Goal: Task Accomplishment & Management: Complete application form

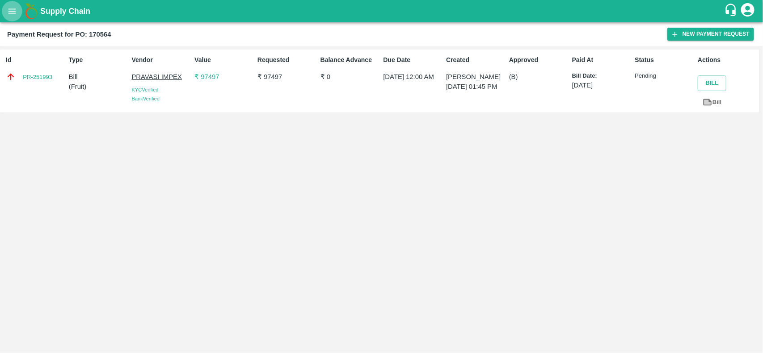
click at [12, 13] on icon "open drawer" at bounding box center [12, 10] width 8 height 5
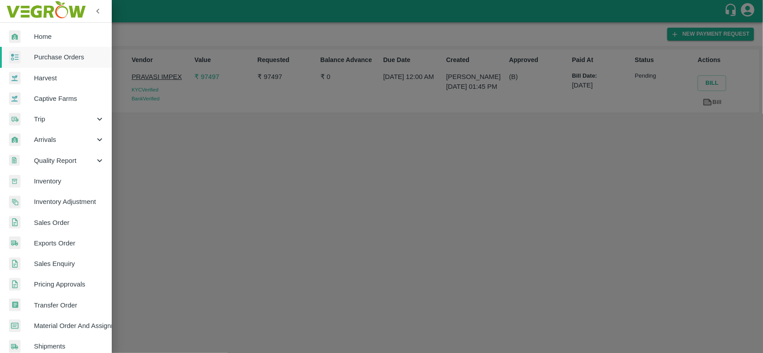
scroll to position [155, 0]
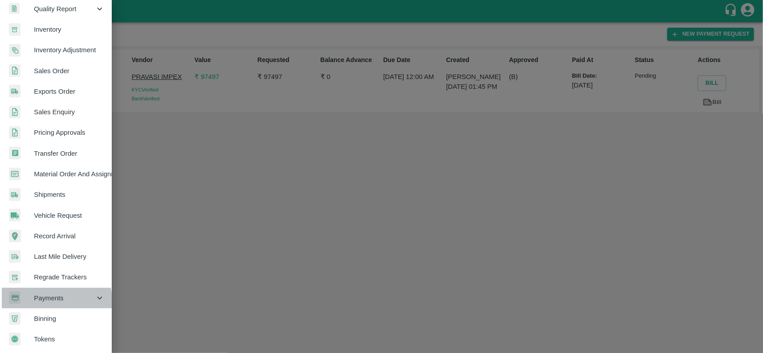
click at [46, 299] on span "Payments" at bounding box center [64, 299] width 61 height 10
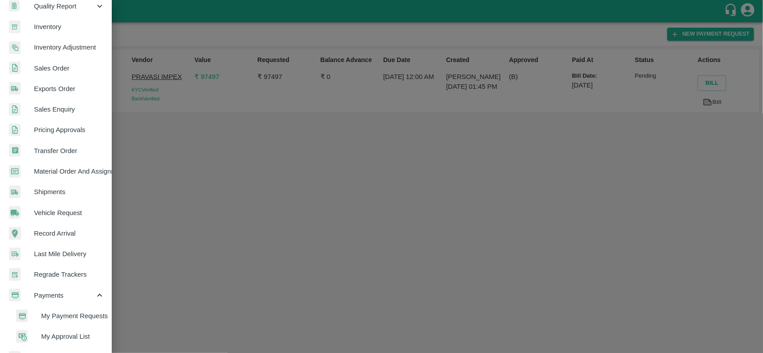
click at [59, 318] on span "My Payment Requests" at bounding box center [72, 316] width 63 height 10
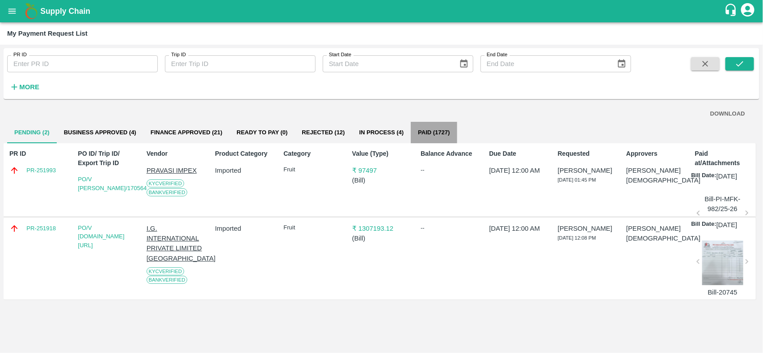
click at [437, 135] on button "Paid (1727)" at bounding box center [434, 132] width 46 height 21
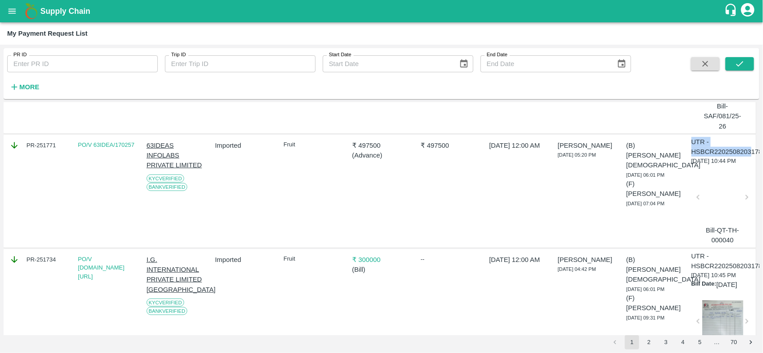
scroll to position [300, 18]
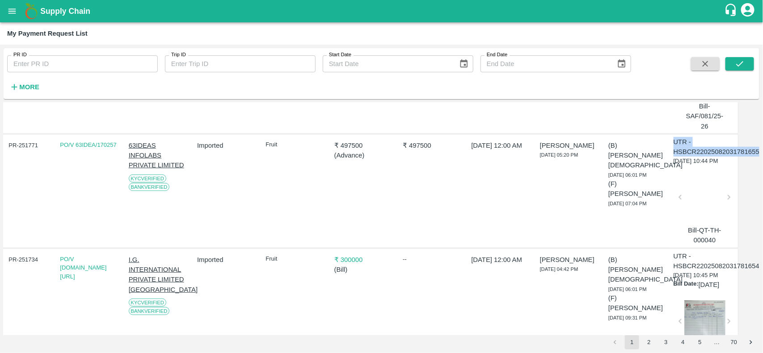
drag, startPoint x: 691, startPoint y: 143, endPoint x: 762, endPoint y: 150, distance: 71.8
click at [762, 150] on div "PR ID PR ID Trip ID Trip ID Start Date Start Date End Date End Date More DOWNLO…" at bounding box center [381, 199] width 763 height 309
copy p "UTR - HSBCR22025082031781655"
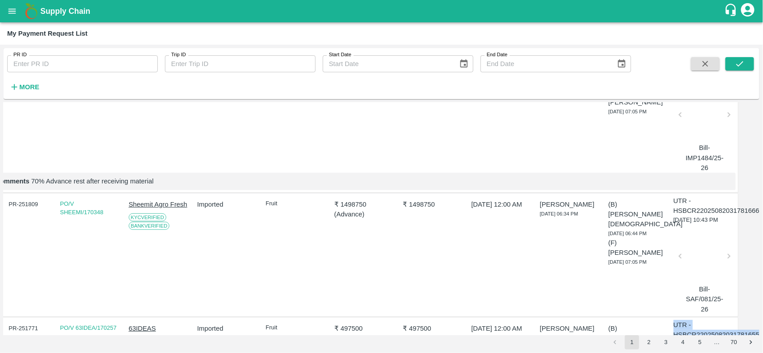
scroll to position [0, 18]
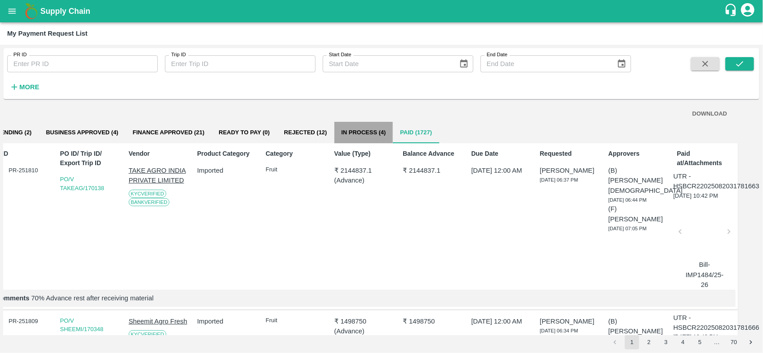
click at [354, 128] on button "In Process (4)" at bounding box center [363, 132] width 59 height 21
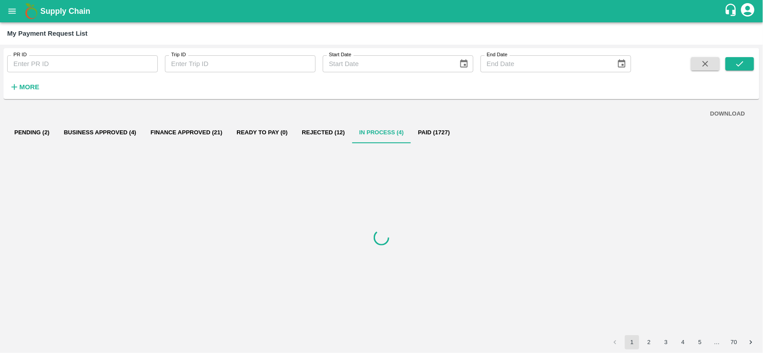
scroll to position [0, 0]
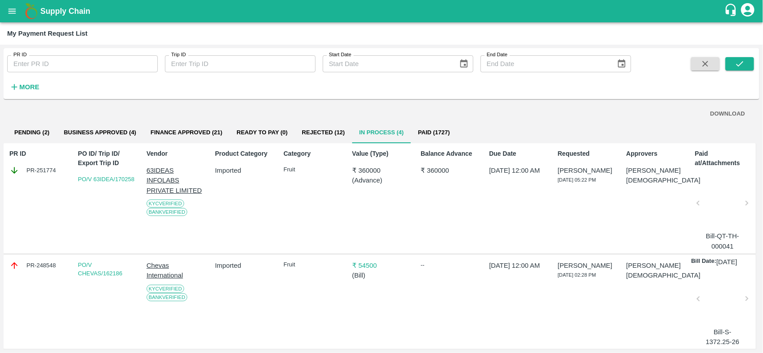
click at [46, 166] on div "PR-251774" at bounding box center [38, 171] width 59 height 10
click at [48, 171] on div "PR-251774" at bounding box center [38, 171] width 59 height 10
copy div "251774"
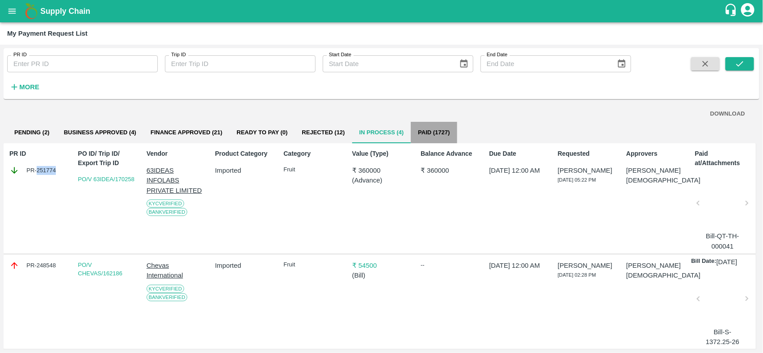
click at [429, 135] on button "Paid (1727)" at bounding box center [434, 132] width 46 height 21
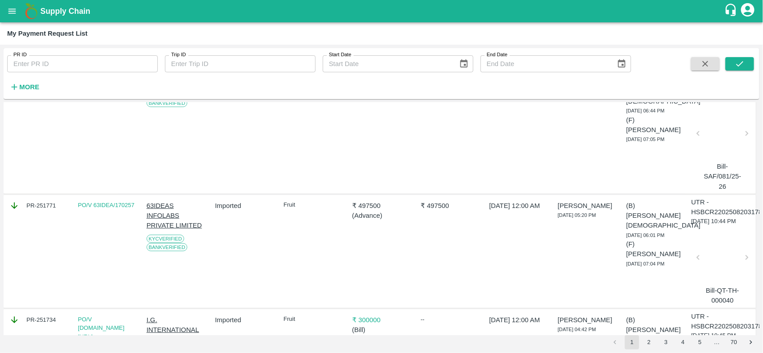
scroll to position [240, 0]
click at [7, 12] on icon "open drawer" at bounding box center [12, 11] width 10 height 10
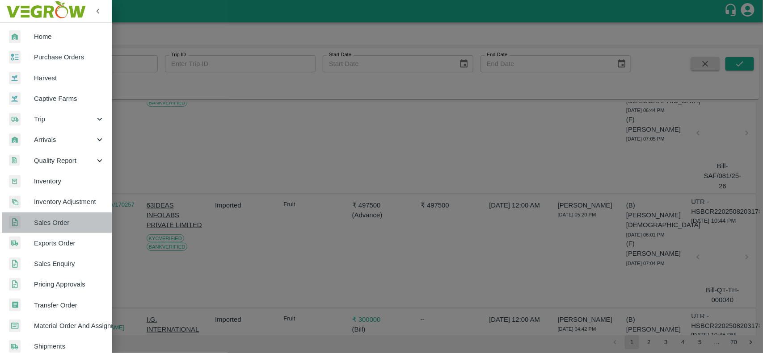
click at [57, 218] on span "Sales Order" at bounding box center [69, 223] width 71 height 10
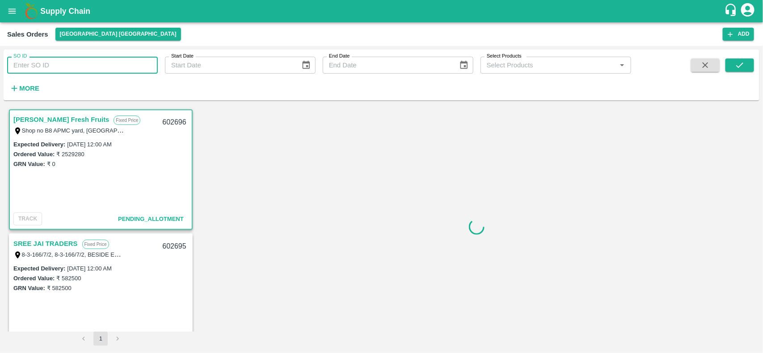
click at [39, 66] on input "SO ID" at bounding box center [82, 65] width 151 height 17
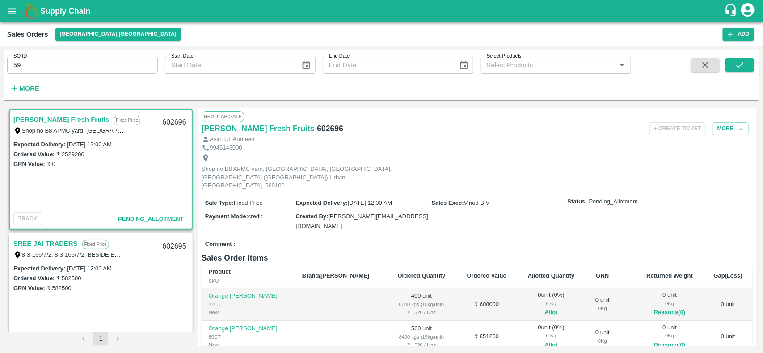
click at [26, 76] on div "More" at bounding box center [21, 85] width 42 height 22
click at [29, 73] on input "59" at bounding box center [82, 65] width 151 height 17
type input "59"
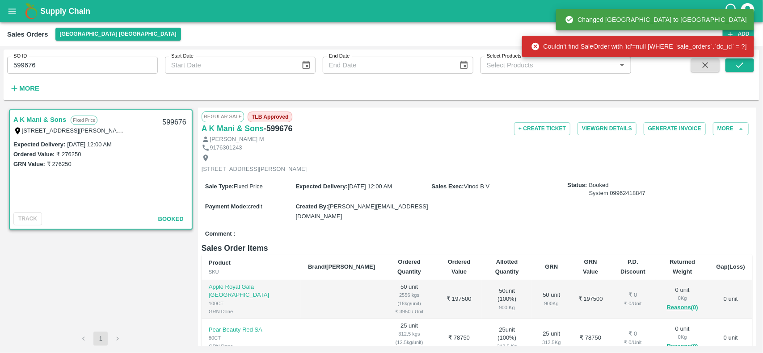
scroll to position [115, 0]
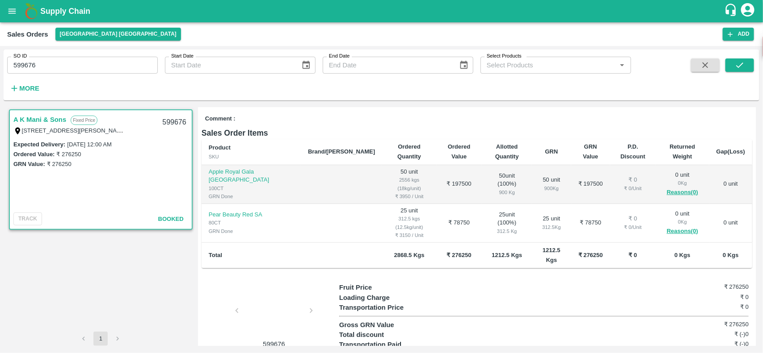
click at [267, 290] on div at bounding box center [273, 313] width 67 height 47
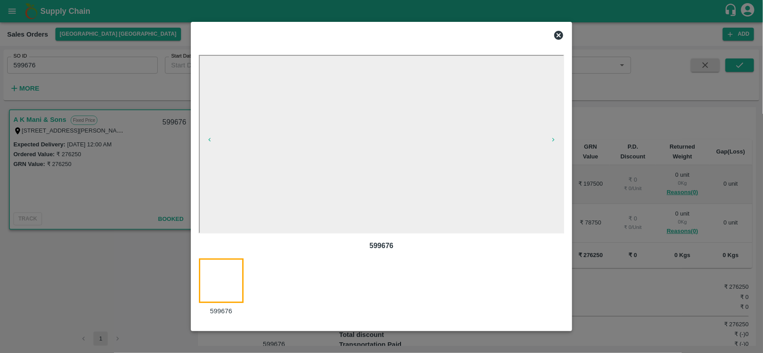
click at [556, 35] on icon at bounding box center [558, 35] width 9 height 9
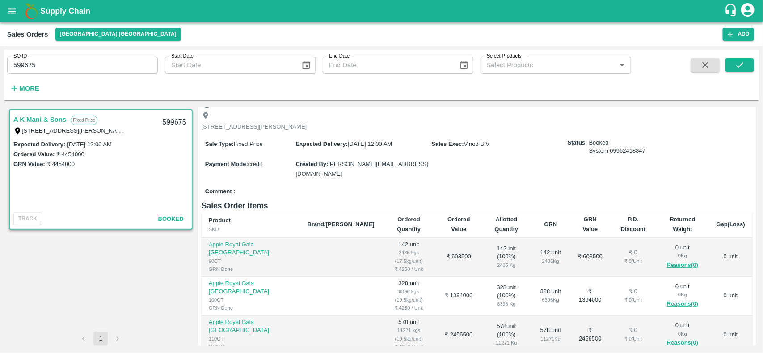
scroll to position [148, 0]
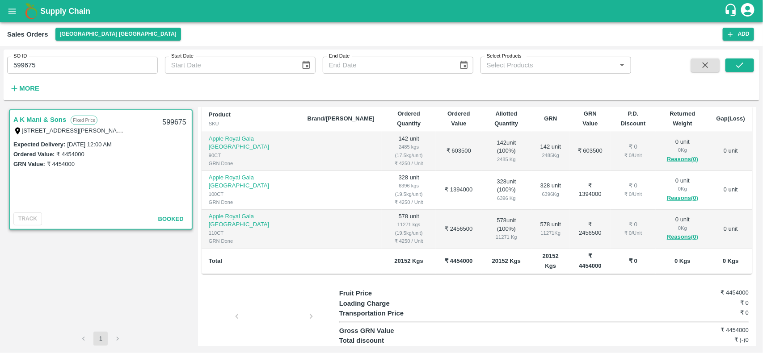
click at [273, 296] on div at bounding box center [273, 319] width 67 height 47
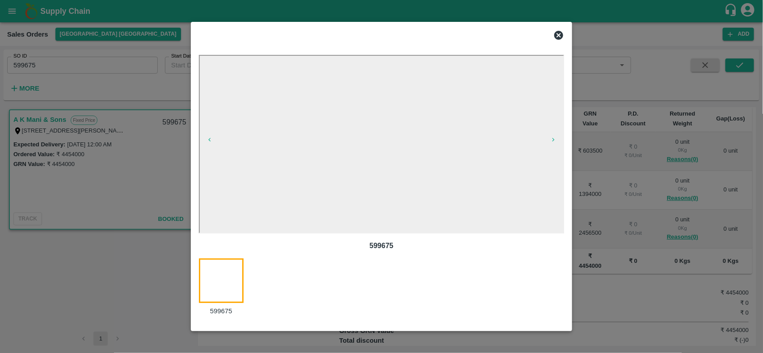
click at [671, 55] on div at bounding box center [381, 176] width 763 height 353
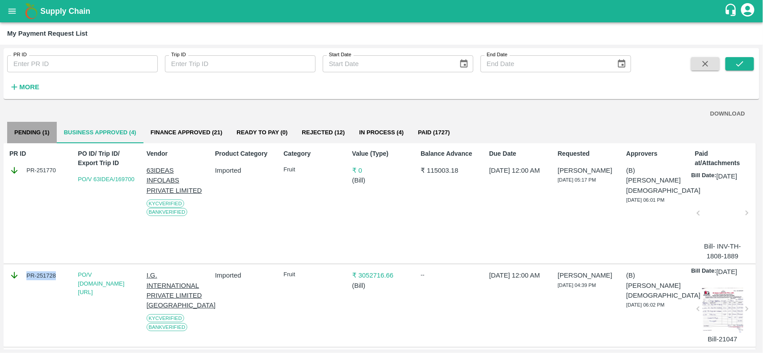
click at [30, 135] on button "Pending (1)" at bounding box center [32, 132] width 50 height 21
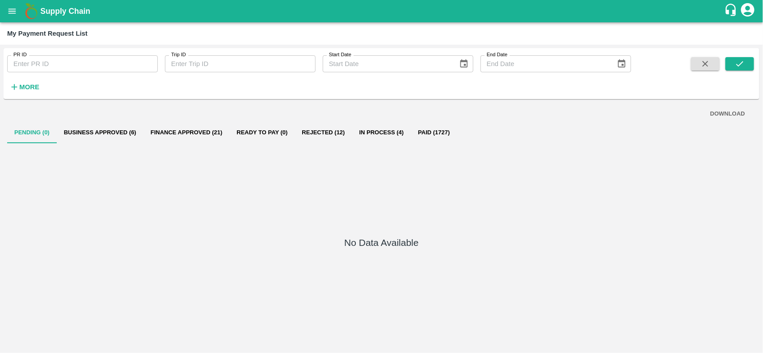
click at [112, 143] on div "No Data Available" at bounding box center [381, 244] width 749 height 203
click at [109, 130] on button "Business Approved (6)" at bounding box center [100, 132] width 87 height 21
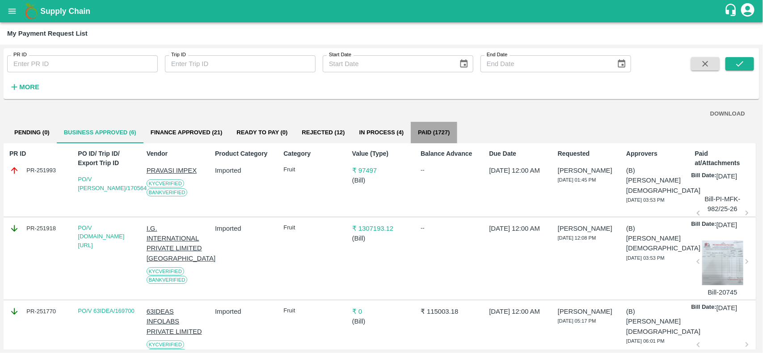
click at [445, 125] on button "Paid (1727)" at bounding box center [434, 132] width 46 height 21
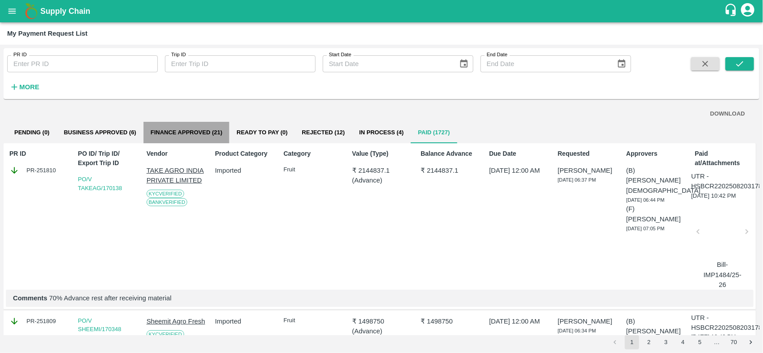
click at [208, 140] on button "Finance Approved (21)" at bounding box center [186, 132] width 86 height 21
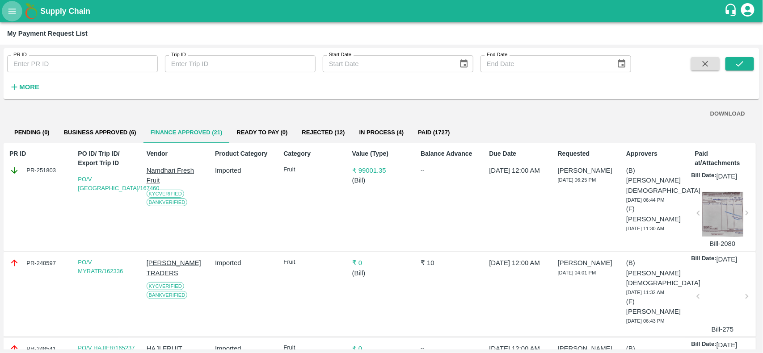
click at [13, 11] on icon "open drawer" at bounding box center [12, 10] width 8 height 5
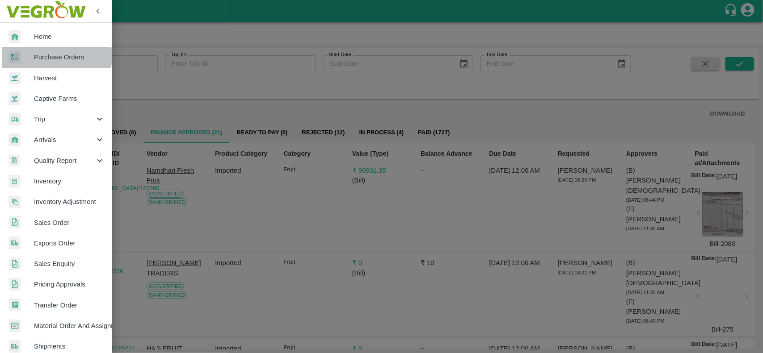
click at [52, 56] on span "Purchase Orders" at bounding box center [69, 57] width 71 height 10
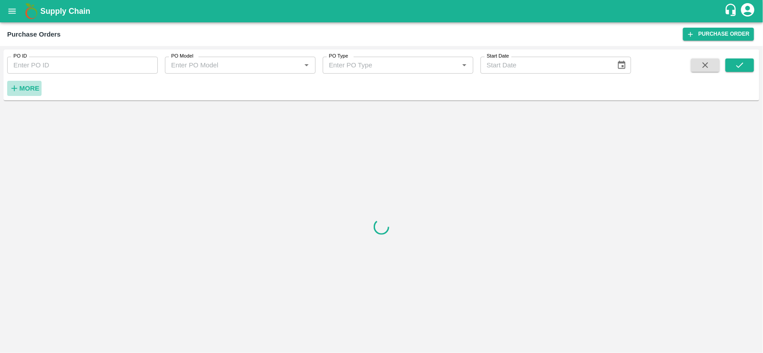
click at [18, 95] on button "More" at bounding box center [24, 88] width 34 height 15
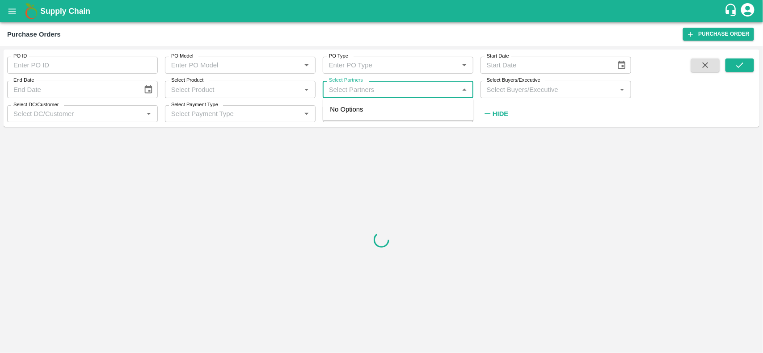
click at [331, 88] on input "Select Partners" at bounding box center [390, 90] width 130 height 12
type input "dfc G"
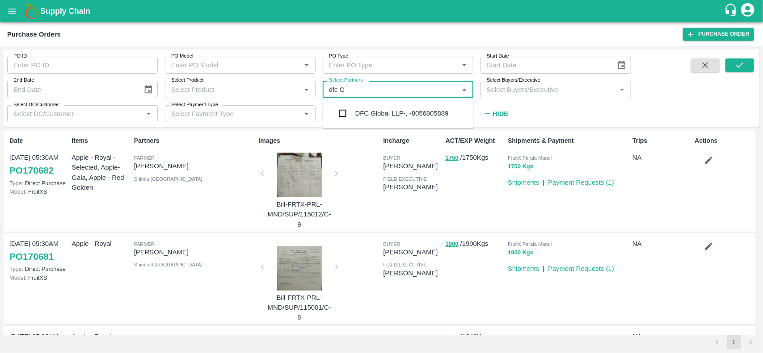
click at [395, 109] on div "DFC Global LLP-, -8056805889" at bounding box center [401, 114] width 93 height 10
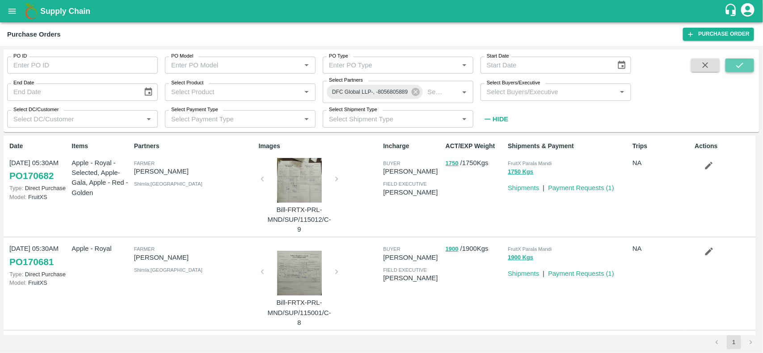
click at [744, 70] on button "submit" at bounding box center [739, 65] width 29 height 13
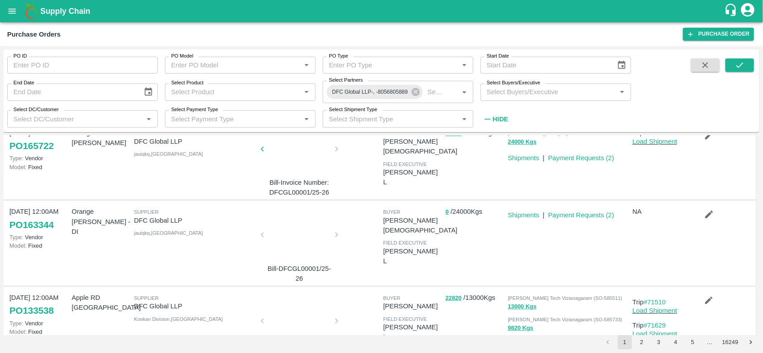
scroll to position [31, 0]
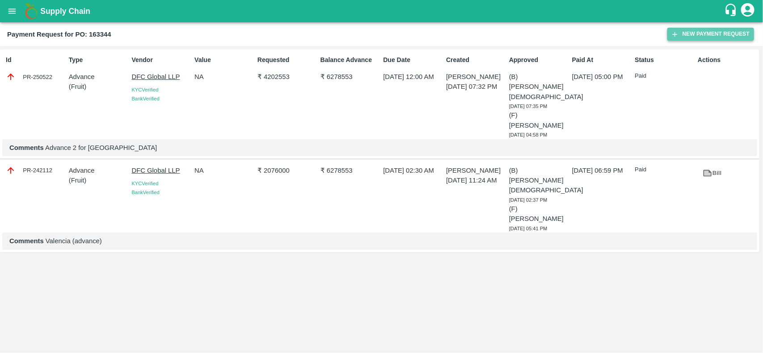
click at [726, 32] on button "New Payment Request" at bounding box center [710, 34] width 87 height 13
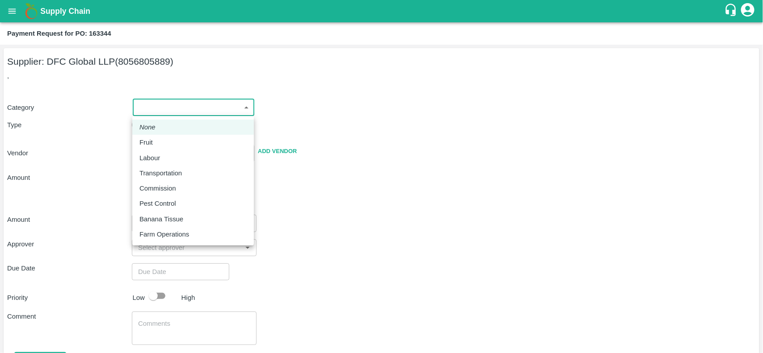
click at [156, 101] on body "Supply Chain Payment Request for PO: 163344 Supplier: DFC Global LLP (805680588…" at bounding box center [381, 176] width 763 height 353
click at [150, 139] on p "Fruit" at bounding box center [145, 143] width 13 height 10
type input "1"
type input "DFC Global LLP - 8056805889(Supplier)"
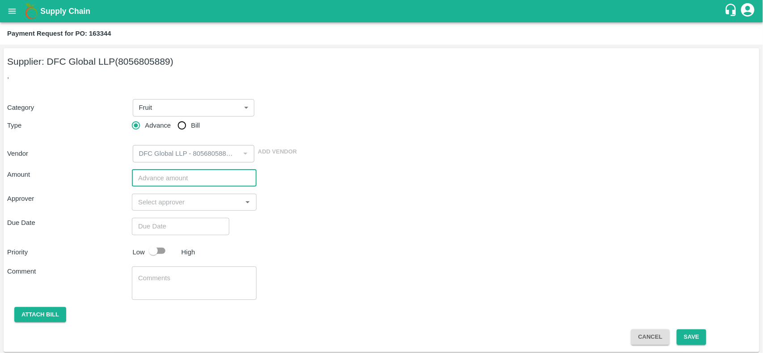
click at [149, 182] on input "number" at bounding box center [194, 178] width 125 height 17
type input "1100000"
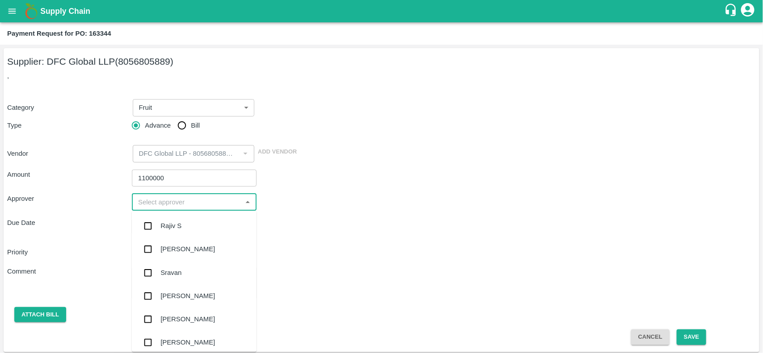
click at [186, 202] on input "input" at bounding box center [187, 203] width 105 height 12
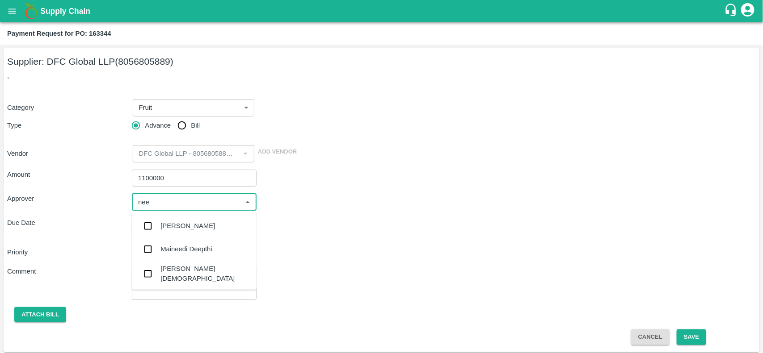
type input "neet"
click at [159, 246] on div "[PERSON_NAME][DEMOGRAPHIC_DATA]" at bounding box center [194, 250] width 125 height 25
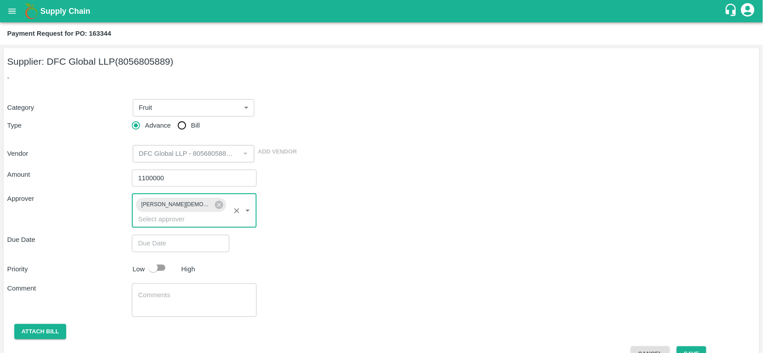
type input "DD/MM/YYYY hh:mm aa"
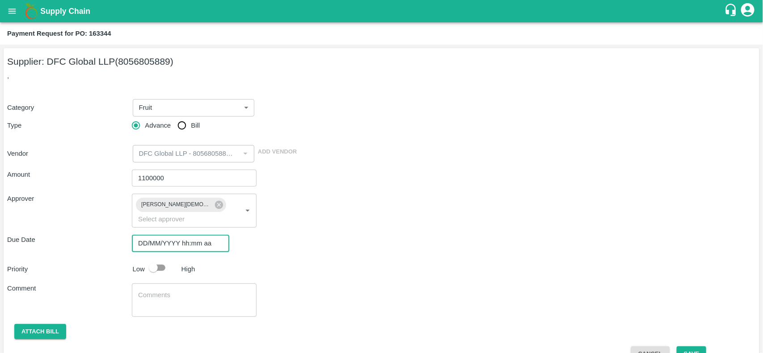
click at [170, 235] on input "DD/MM/YYYY hh:mm aa" at bounding box center [177, 243] width 91 height 17
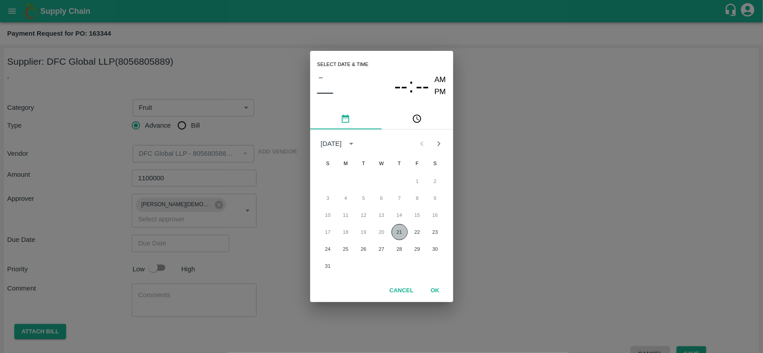
click at [399, 234] on button "21" at bounding box center [399, 232] width 16 height 16
type input "[DATE] 12:00 AM"
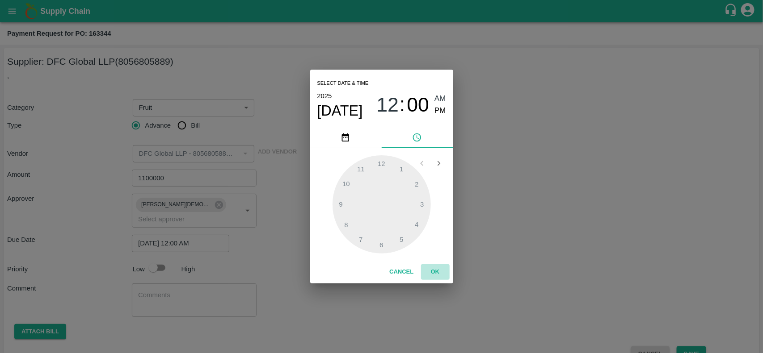
click at [442, 273] on button "OK" at bounding box center [435, 273] width 29 height 16
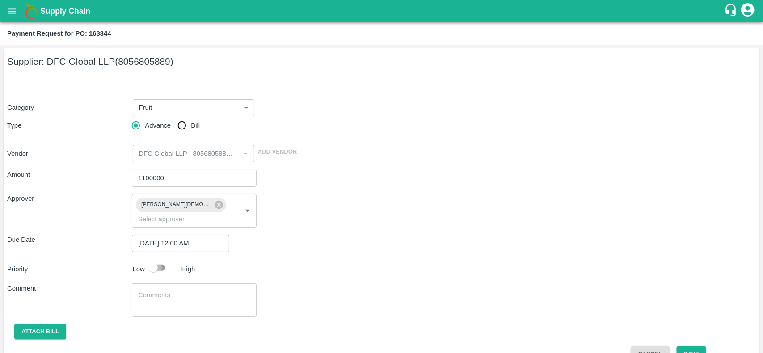
click at [167, 260] on input "checkbox" at bounding box center [153, 268] width 51 height 17
checkbox input "true"
click at [169, 291] on textarea at bounding box center [194, 300] width 112 height 19
click at [52, 324] on button "Attach bill" at bounding box center [40, 332] width 52 height 16
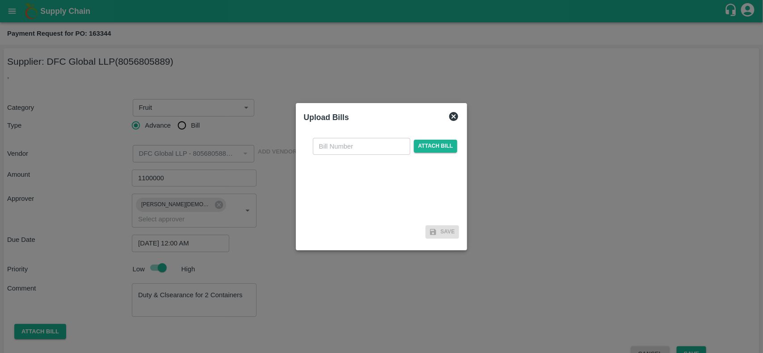
click at [456, 113] on icon at bounding box center [453, 116] width 11 height 11
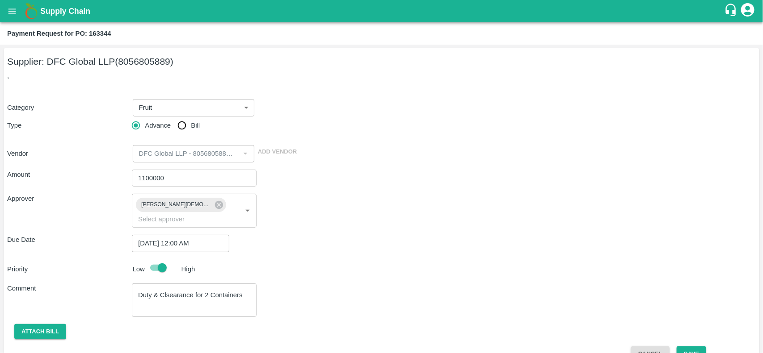
click at [179, 291] on textarea "Duty & Clsearance for 2 Containers" at bounding box center [194, 300] width 112 height 19
type textarea "Duty & Clearance for 2 Containers"
click at [684, 347] on button "Save" at bounding box center [691, 355] width 29 height 16
